Goal: Information Seeking & Learning: Learn about a topic

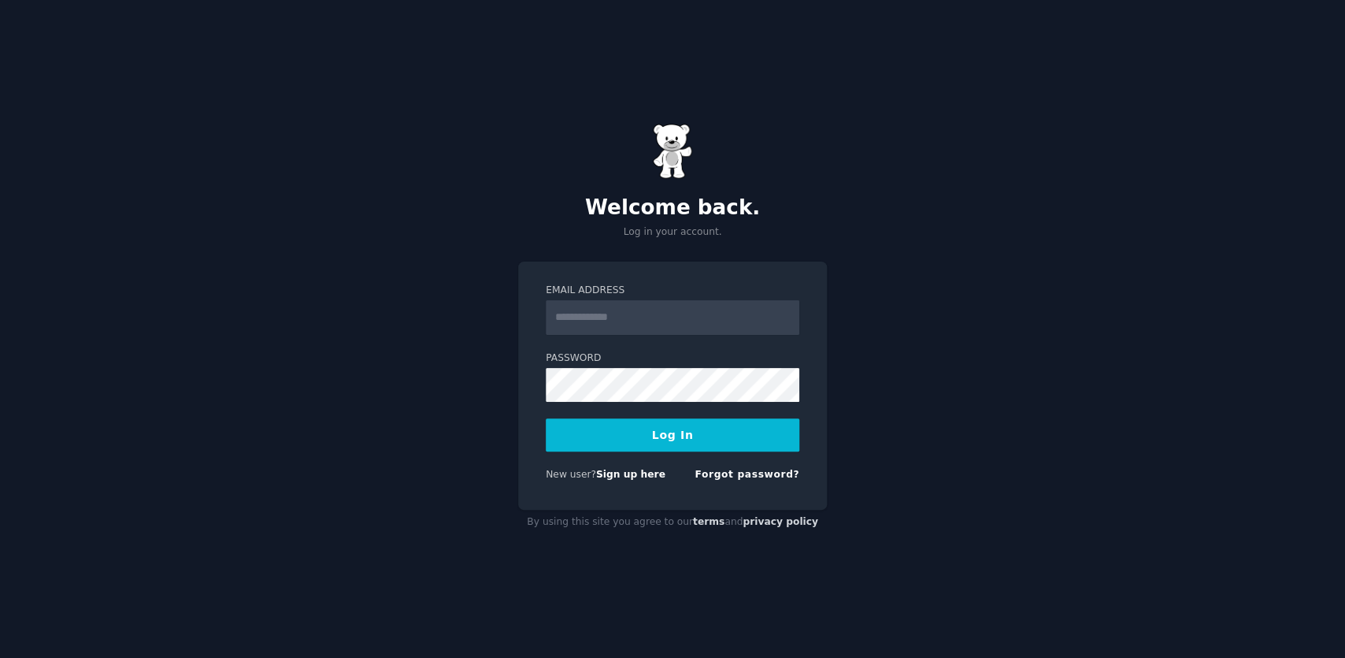
click at [697, 312] on input "Email Address" at bounding box center [673, 317] width 254 height 35
click at [659, 319] on input "Email Address" at bounding box center [673, 317] width 254 height 35
click at [629, 402] on form "Email Address Password Log In New user? Sign up here Forgot password?" at bounding box center [673, 386] width 254 height 204
type input "**********"
click at [666, 447] on button "Log In" at bounding box center [673, 434] width 254 height 33
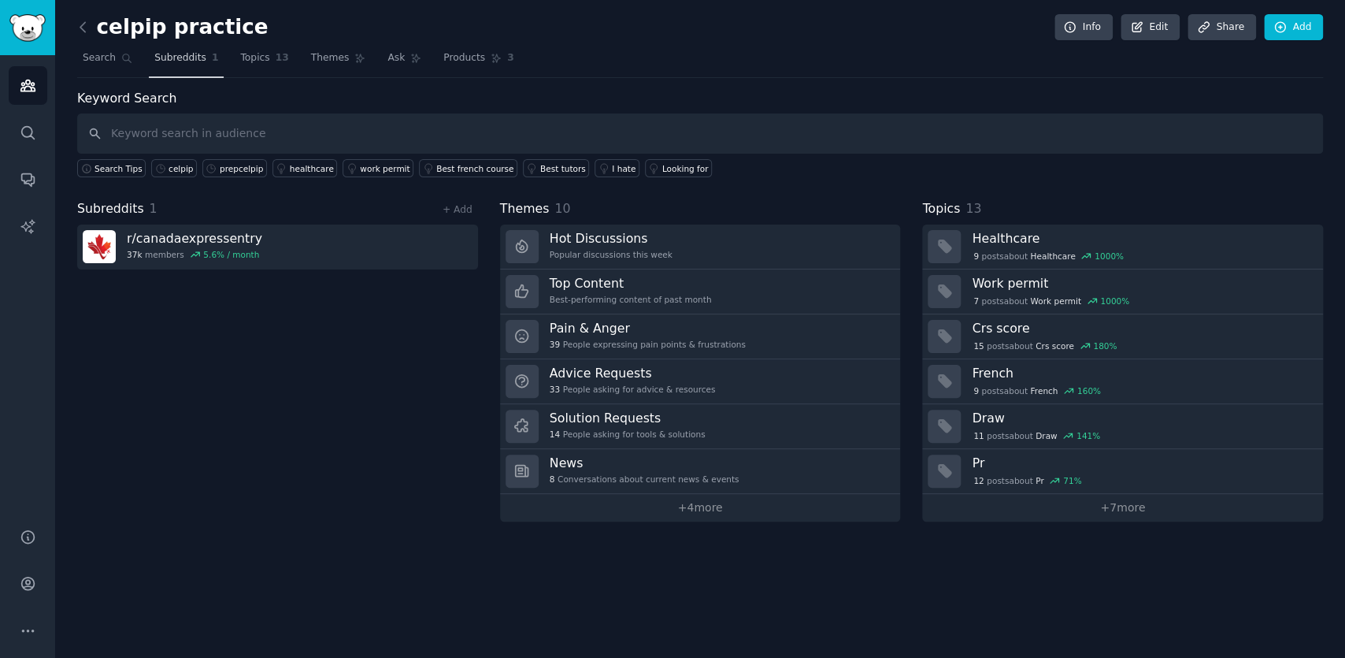
click at [186, 46] on link "Subreddits 1" at bounding box center [186, 62] width 75 height 32
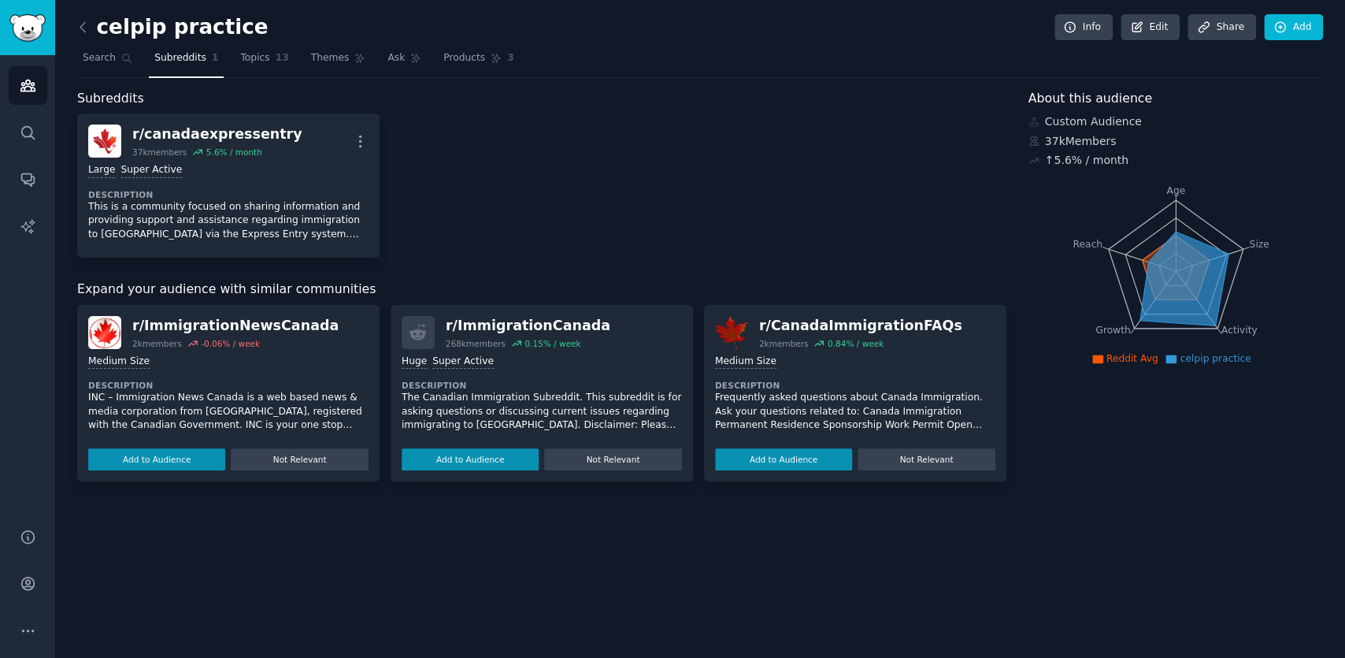
click at [96, 38] on h2 "celpip practice" at bounding box center [172, 27] width 191 height 25
click at [58, 35] on div "celpip practice Info Edit Share Add Search Subreddits 1 Topics 13 Themes Ask Pr…" at bounding box center [700, 329] width 1290 height 658
click at [80, 32] on icon at bounding box center [83, 27] width 17 height 17
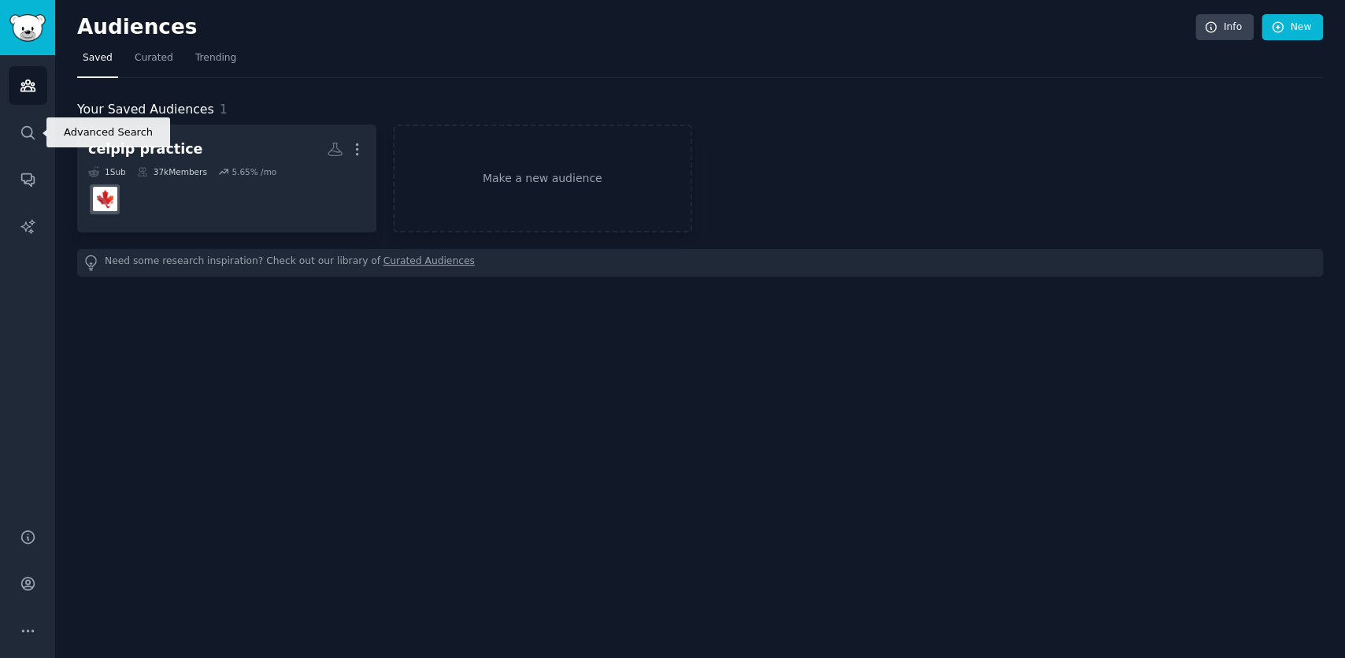
click at [13, 152] on div "Audiences Search Conversations AI Reports" at bounding box center [27, 282] width 55 height 454
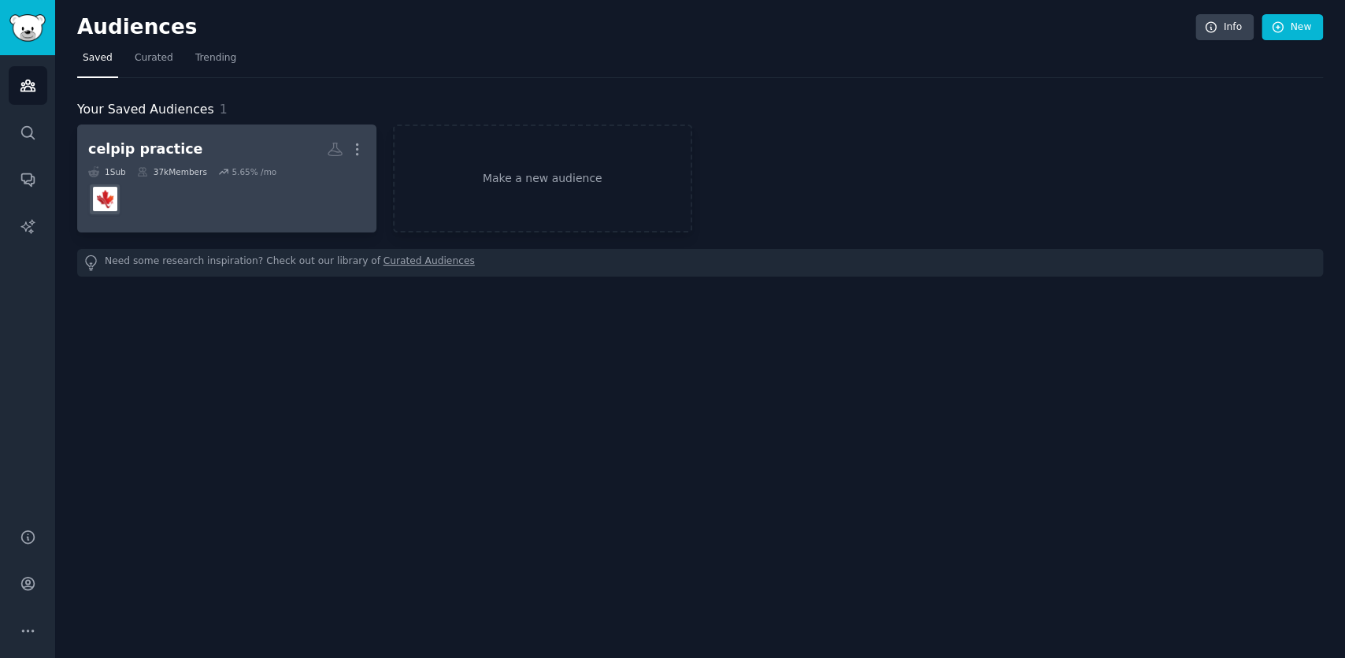
click at [132, 141] on div "celpip practice" at bounding box center [145, 149] width 114 height 20
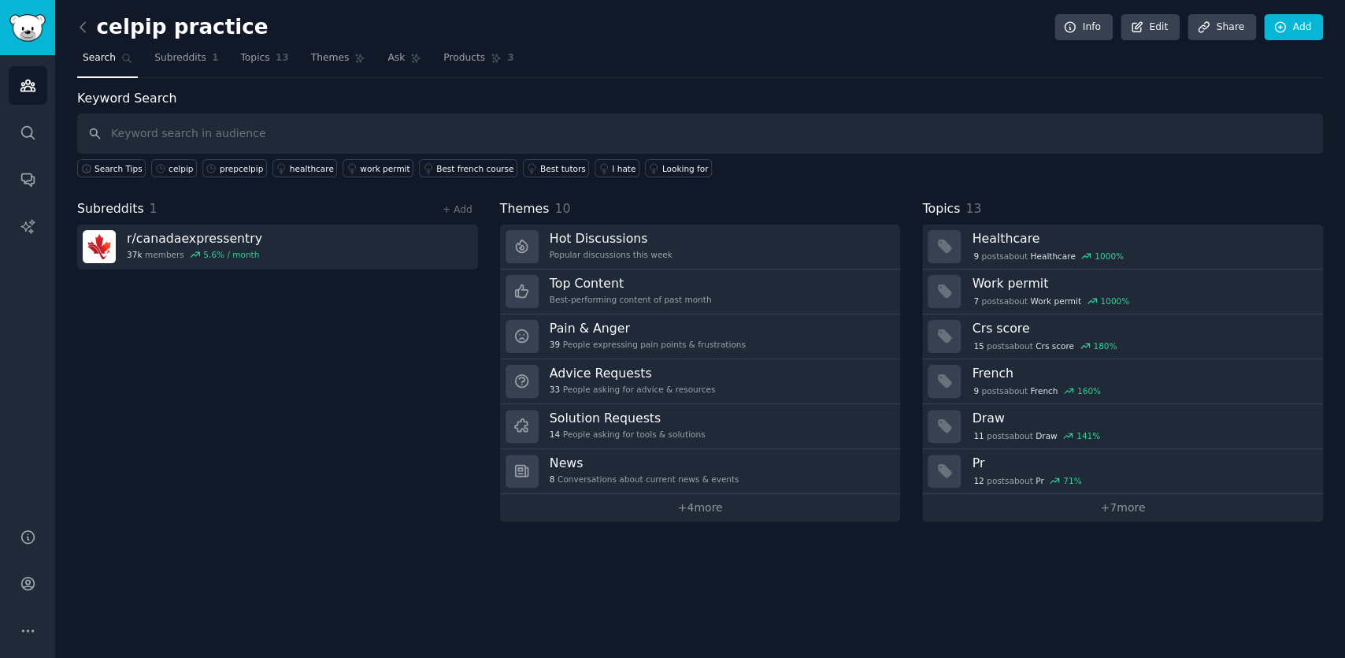
click at [643, 521] on div "celpip practice Info Edit Share Add Search Subreddits 1 Topics 13 Themes Ask Pr…" at bounding box center [700, 329] width 1290 height 658
click at [631, 507] on link "+ 4 more" at bounding box center [700, 508] width 401 height 28
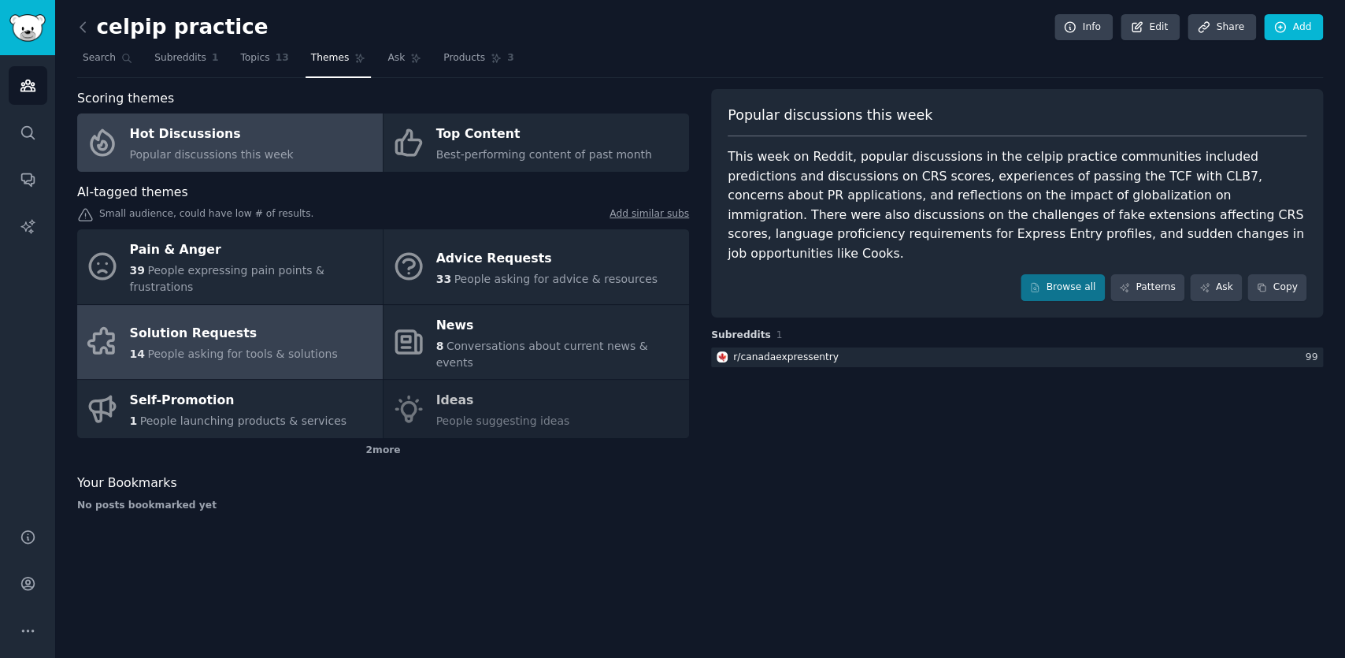
click at [245, 347] on span "People asking for tools & solutions" at bounding box center [242, 353] width 190 height 13
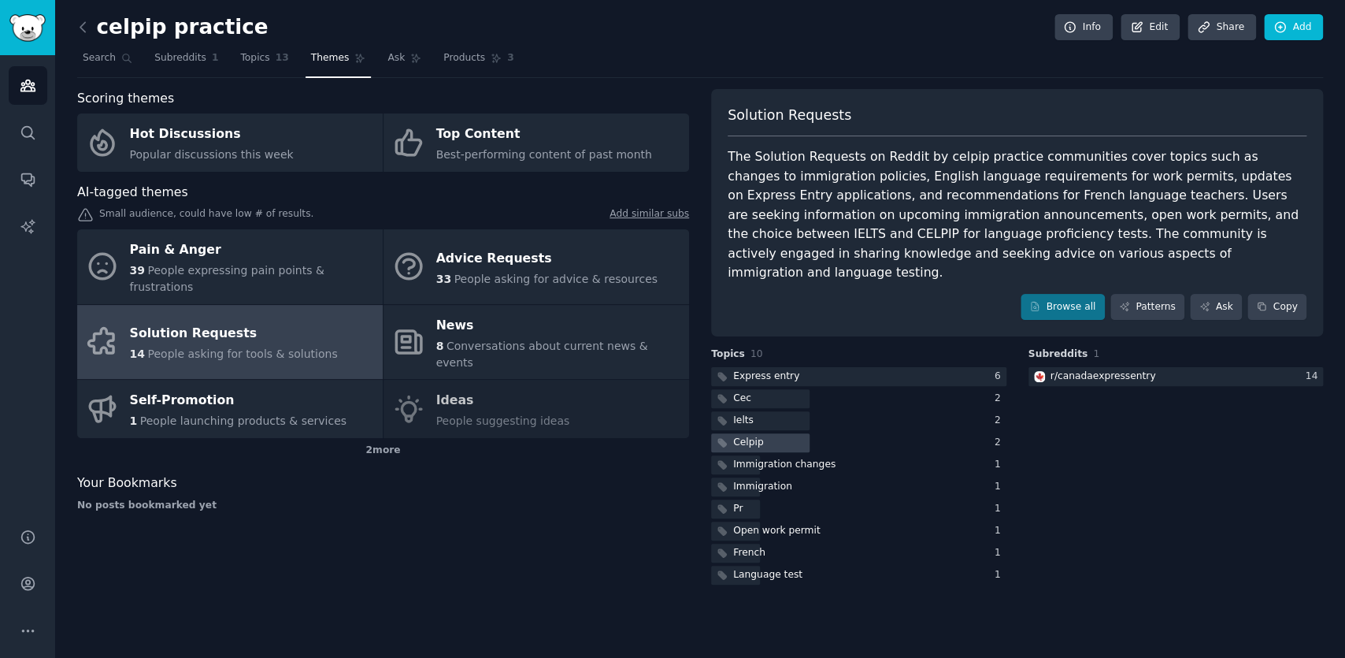
click at [993, 433] on div "Celpip" at bounding box center [858, 443] width 295 height 20
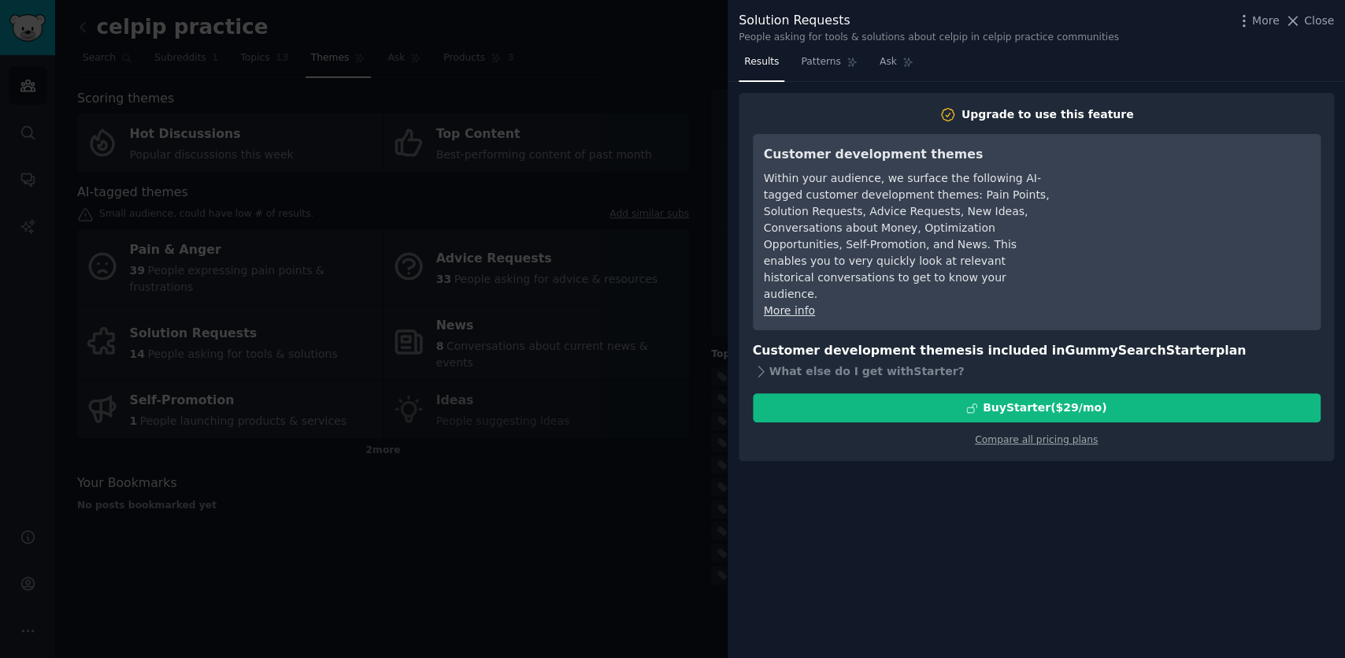
click at [476, 391] on div at bounding box center [672, 329] width 1345 height 658
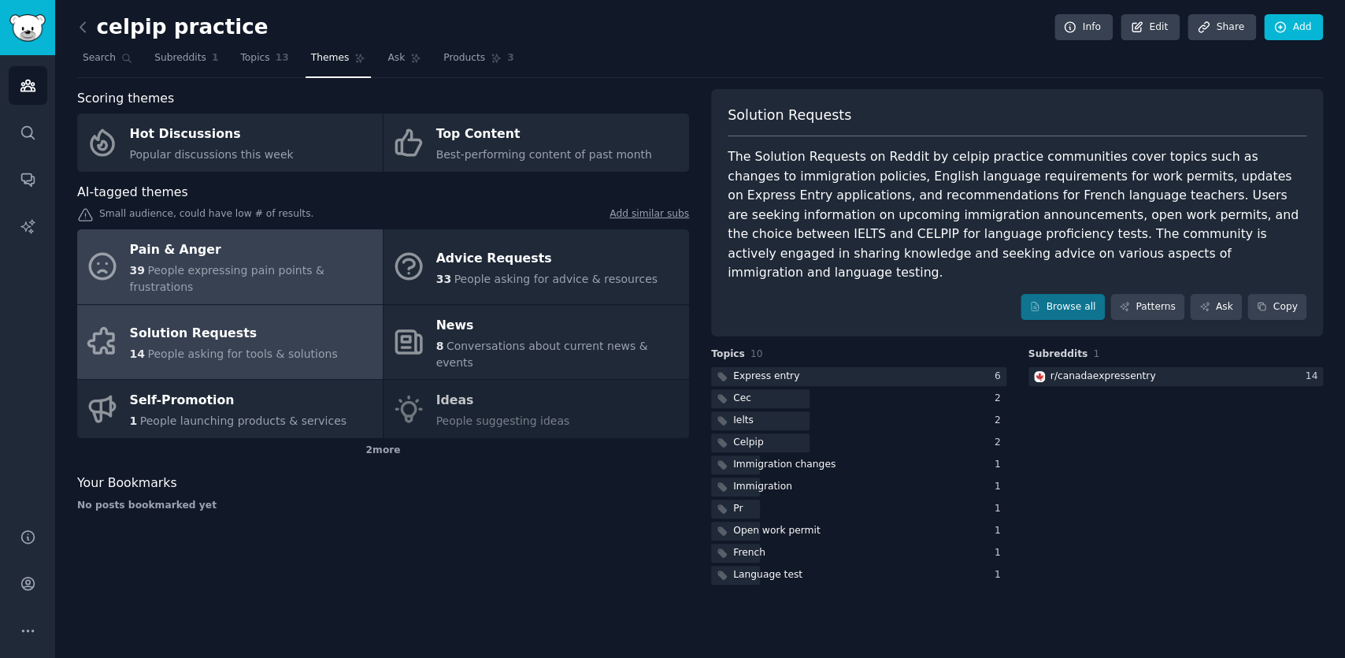
click at [273, 283] on div "39 People expressing pain points & frustrations" at bounding box center [252, 278] width 245 height 33
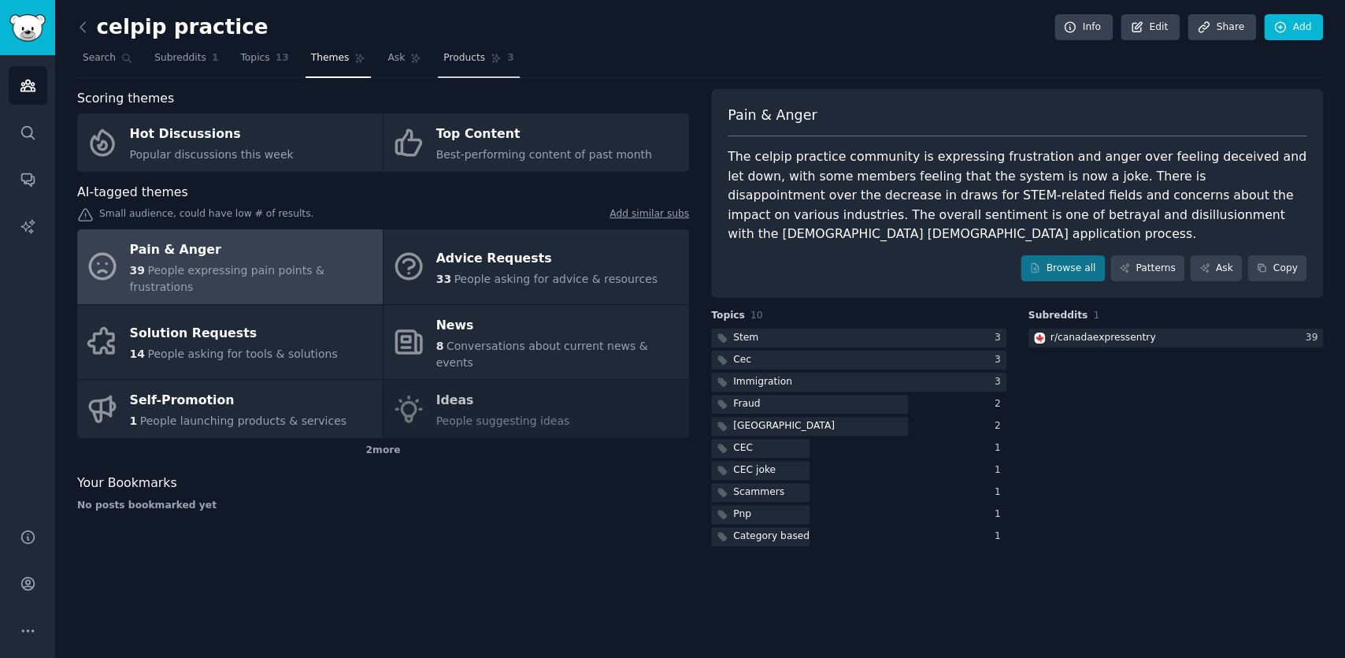
click at [443, 64] on span "Products" at bounding box center [464, 58] width 42 height 14
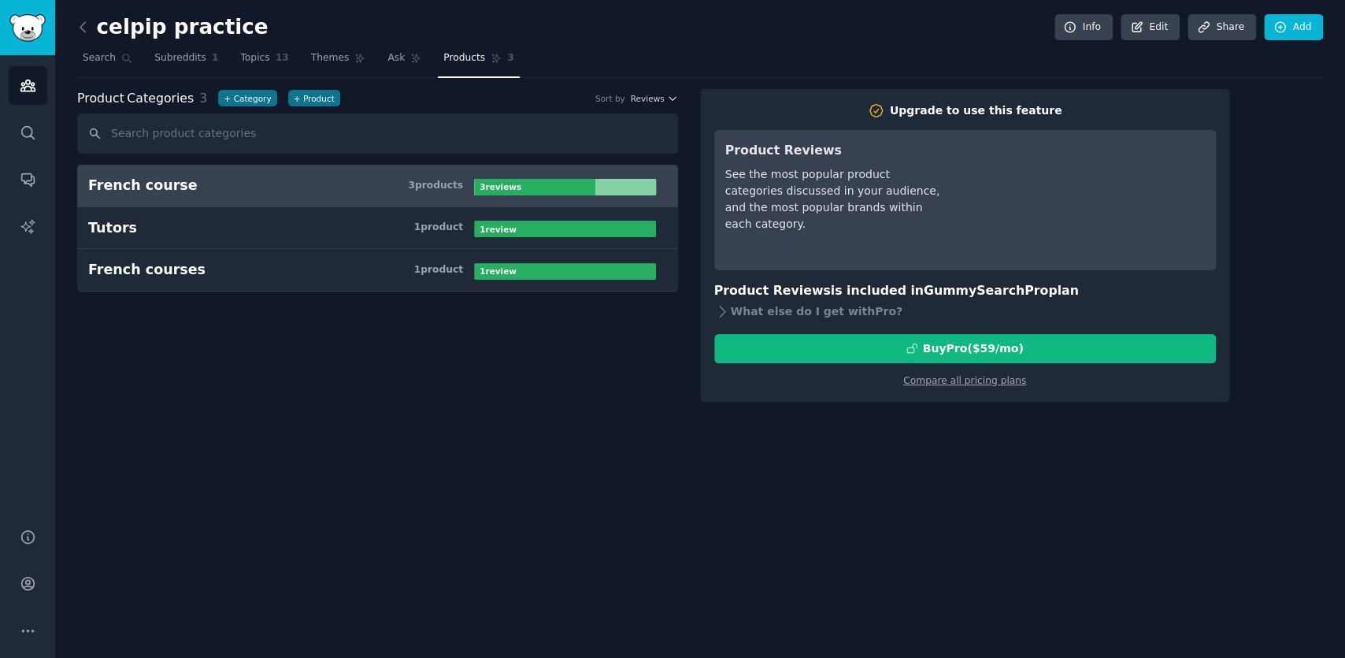
click at [101, 28] on h2 "celpip practice" at bounding box center [172, 27] width 191 height 25
